Goal: Information Seeking & Learning: Find specific page/section

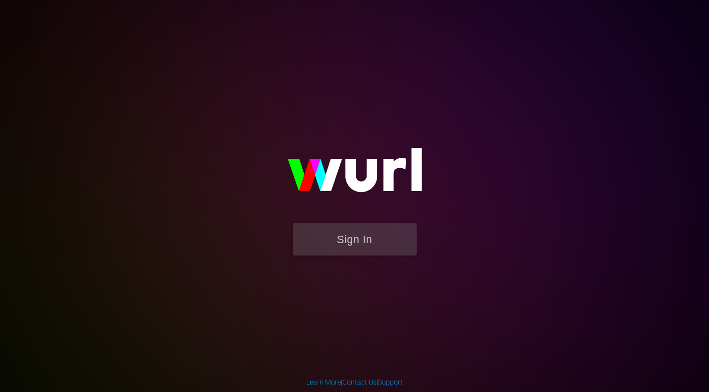
click at [352, 240] on button "Sign In" at bounding box center [355, 239] width 124 height 32
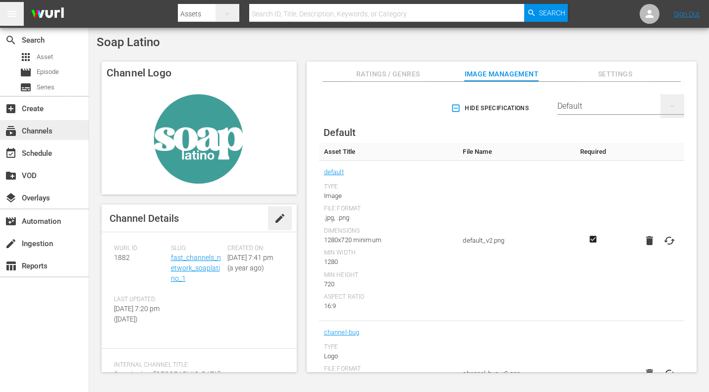
click at [52, 129] on div "subscriptions Channels" at bounding box center [28, 129] width 56 height 9
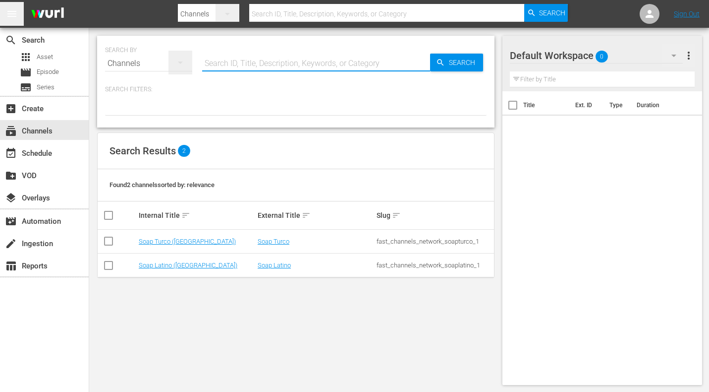
click at [223, 64] on input "text" at bounding box center [316, 64] width 228 height 24
type input "bleach"
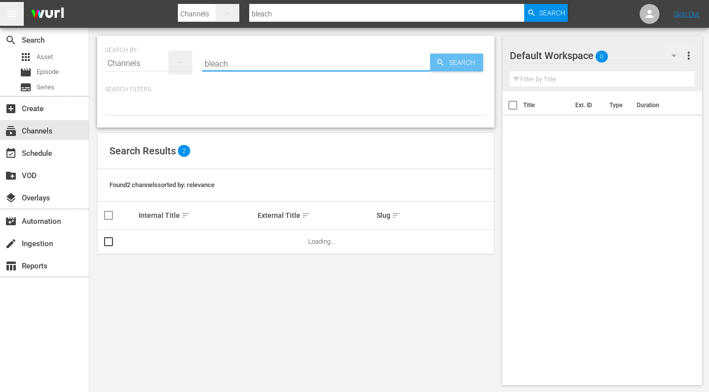
type input "bleach"
click at [452, 64] on span "Search" at bounding box center [464, 63] width 38 height 18
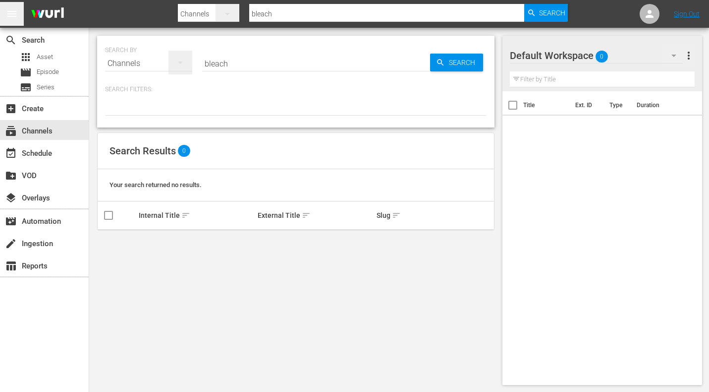
click at [177, 65] on icon "button" at bounding box center [181, 63] width 12 height 12
click at [177, 65] on div "Channels Series Episodes Assets" at bounding box center [354, 196] width 709 height 392
click at [179, 63] on icon "button" at bounding box center [181, 63] width 12 height 12
click at [133, 112] on div "Series" at bounding box center [137, 114] width 40 height 16
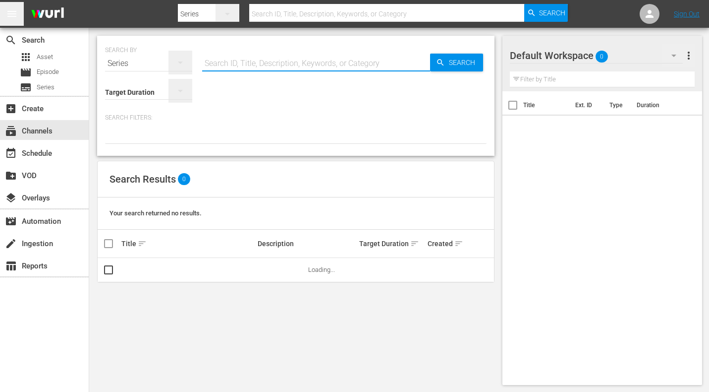
click at [366, 65] on input "text" at bounding box center [316, 64] width 228 height 24
type input "bleach"
click at [463, 60] on span "Search" at bounding box center [464, 63] width 38 height 18
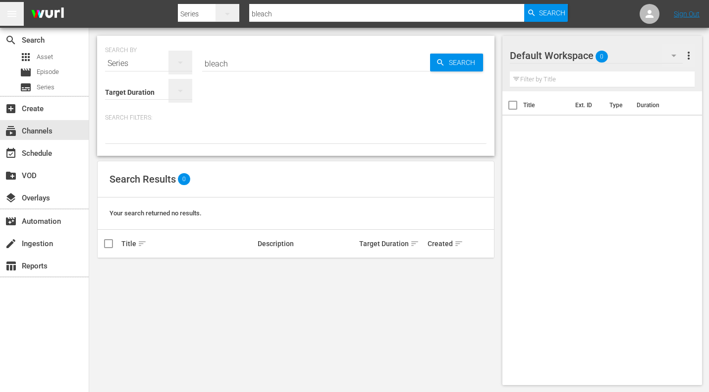
click at [139, 63] on div "Series" at bounding box center [148, 64] width 87 height 28
click at [143, 96] on div "Channels" at bounding box center [137, 98] width 40 height 16
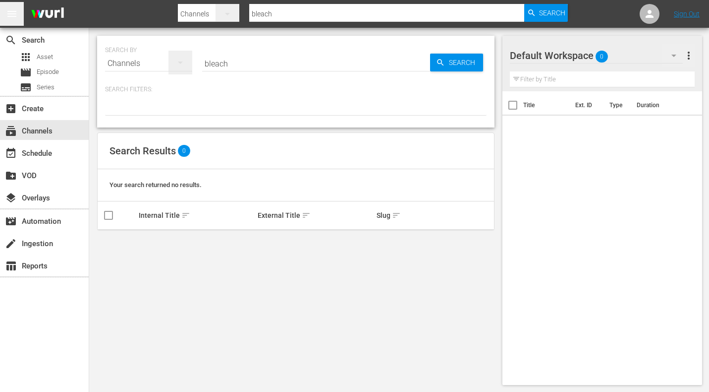
click at [245, 63] on input "bleach" at bounding box center [316, 64] width 228 height 24
type input "inuyasha"
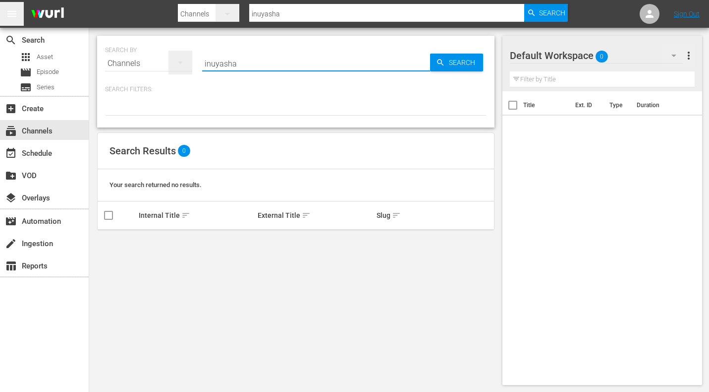
type input "Inuyasha"
click at [220, 81] on div "SEARCH BY Search By Channels Search ID, Title, Description, Keywords, or Catego…" at bounding box center [296, 82] width 398 height 92
click at [455, 69] on span "Search" at bounding box center [464, 63] width 38 height 18
type input "Inuyasha"
click at [459, 63] on span "Search" at bounding box center [464, 63] width 38 height 18
